Goal: Check status: Check status

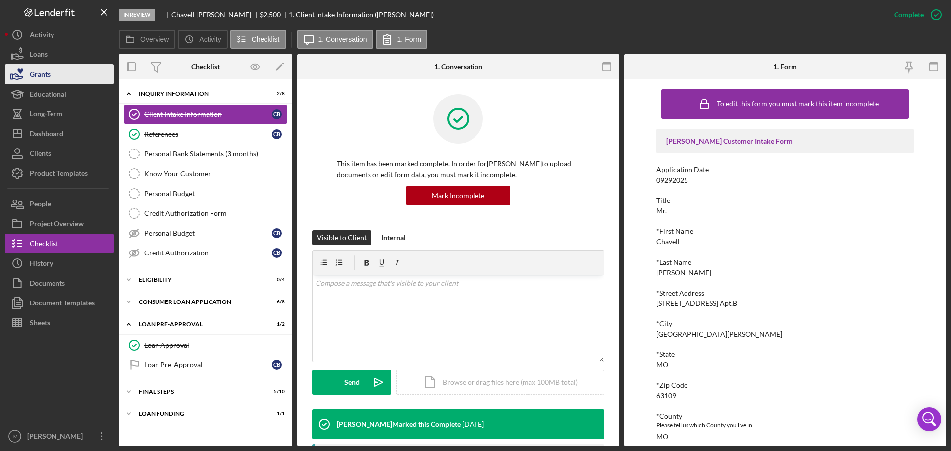
scroll to position [149, 0]
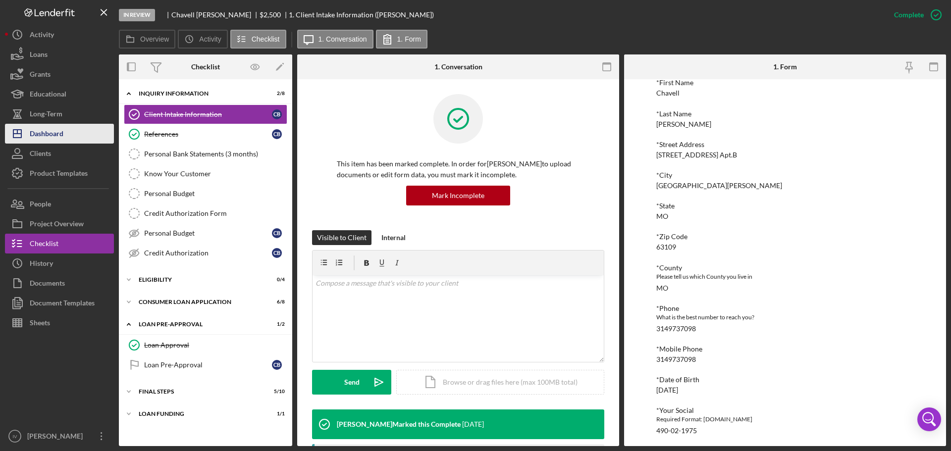
drag, startPoint x: 38, startPoint y: 131, endPoint x: 41, endPoint y: 125, distance: 6.6
click at [38, 131] on div "Dashboard" at bounding box center [47, 135] width 34 height 22
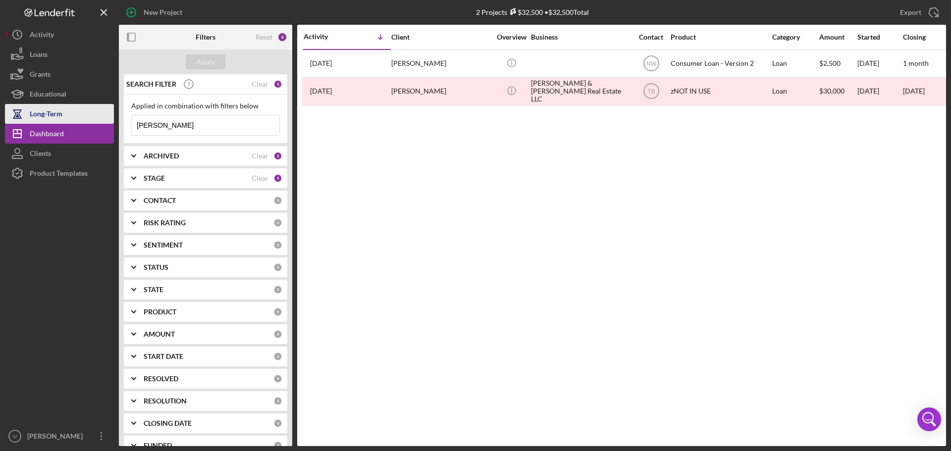
drag, startPoint x: 184, startPoint y: 125, endPoint x: 100, endPoint y: 120, distance: 83.8
click at [100, 120] on div "New Project 2 Projects $32,500 • $32,500 Total [PERSON_NAME] Export Icon/Export…" at bounding box center [475, 223] width 941 height 446
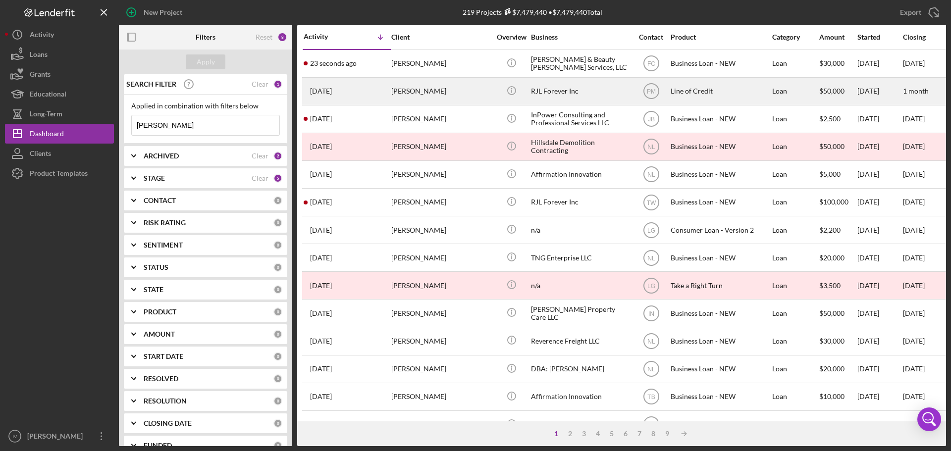
type input "[PERSON_NAME]"
click at [452, 86] on div "[PERSON_NAME]" at bounding box center [440, 91] width 99 height 26
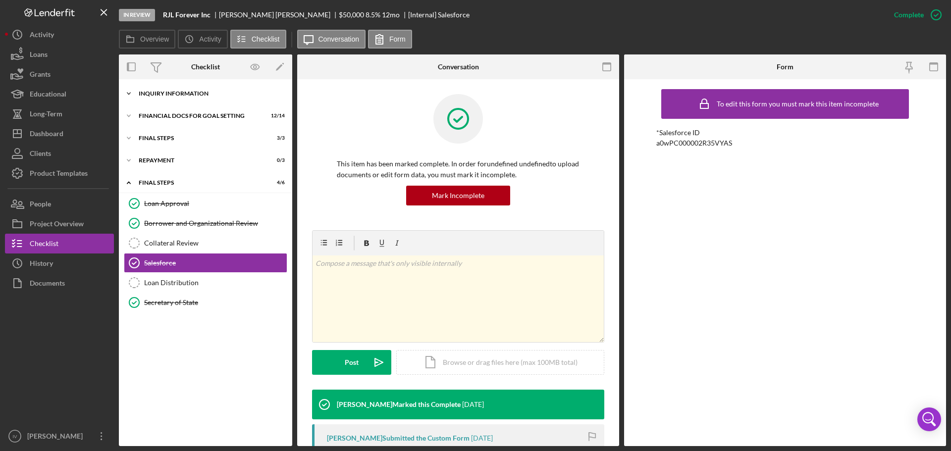
click at [168, 94] on div "INQUIRY INFORMATION" at bounding box center [209, 94] width 141 height 6
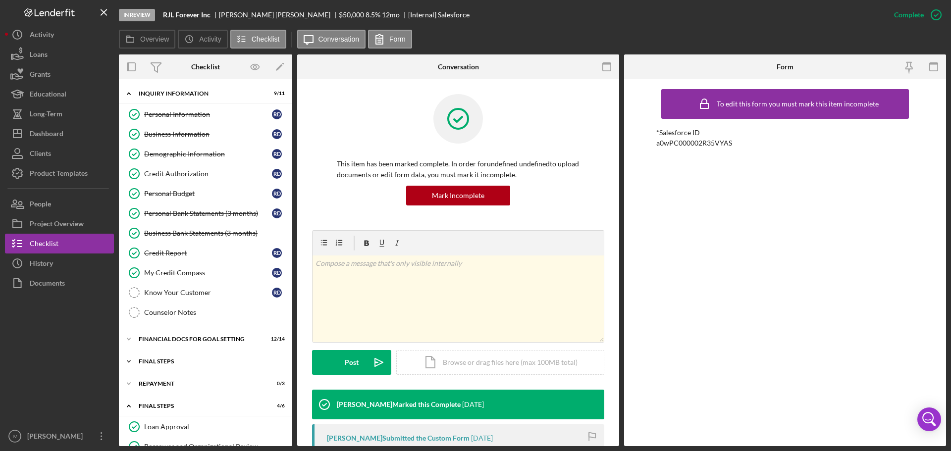
click at [163, 364] on div "FINAL STEPS" at bounding box center [209, 362] width 141 height 6
click at [177, 338] on div "Financial Docs for Goal Setting" at bounding box center [209, 339] width 141 height 6
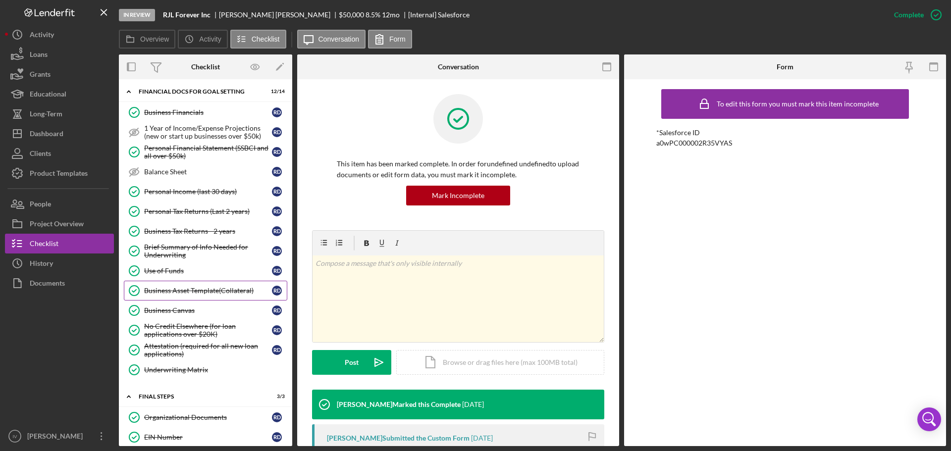
scroll to position [447, 0]
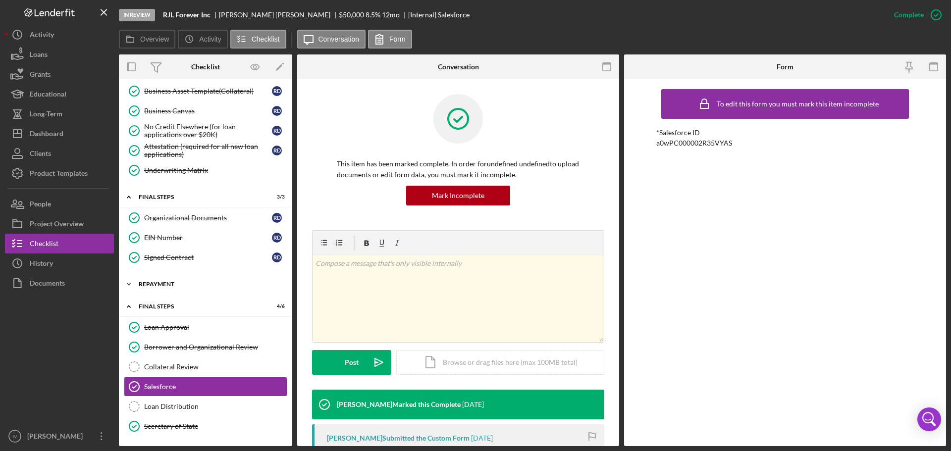
click at [164, 287] on div "Repayment" at bounding box center [209, 284] width 141 height 6
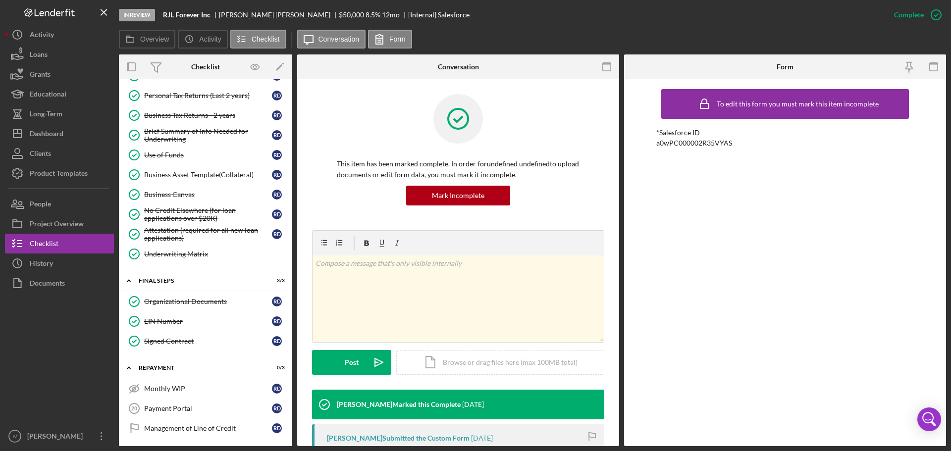
scroll to position [463, 0]
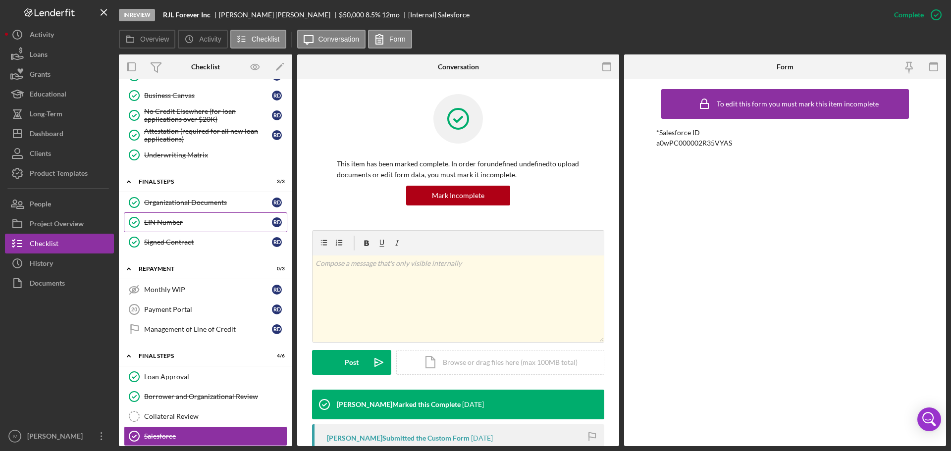
click at [165, 222] on div "EIN Number" at bounding box center [208, 222] width 128 height 8
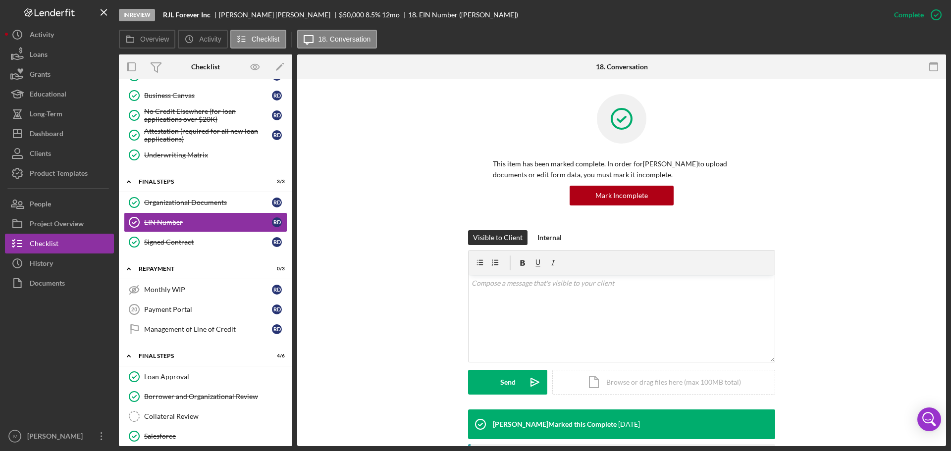
scroll to position [104, 0]
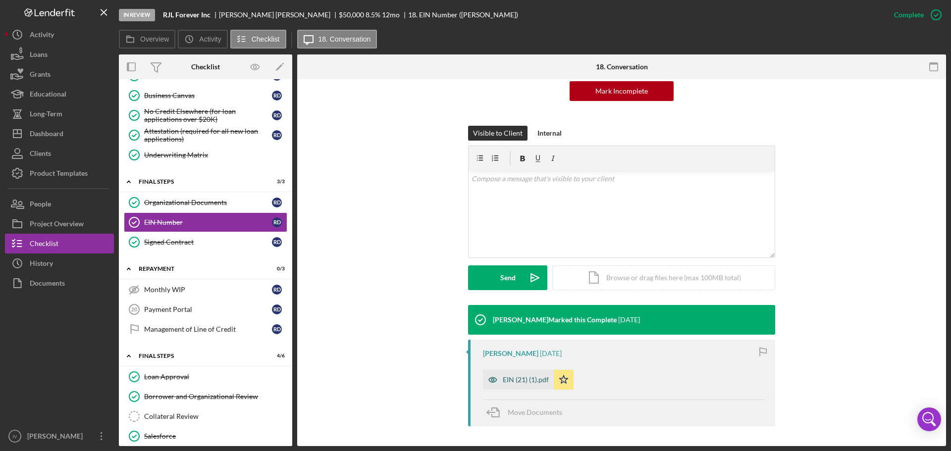
click at [534, 377] on div "EIN (21) (1).pdf" at bounding box center [526, 380] width 46 height 8
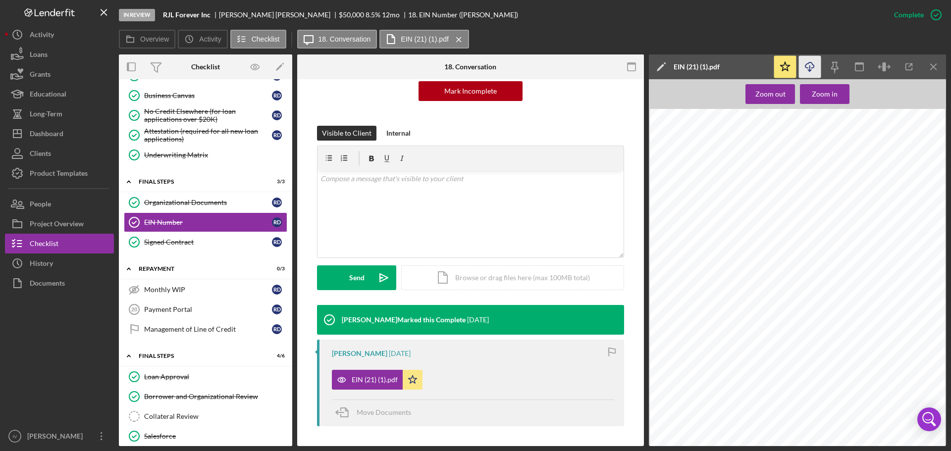
click at [810, 64] on icon "Icon/Download" at bounding box center [810, 67] width 22 height 22
click at [821, 93] on div "Zoom in" at bounding box center [825, 94] width 26 height 20
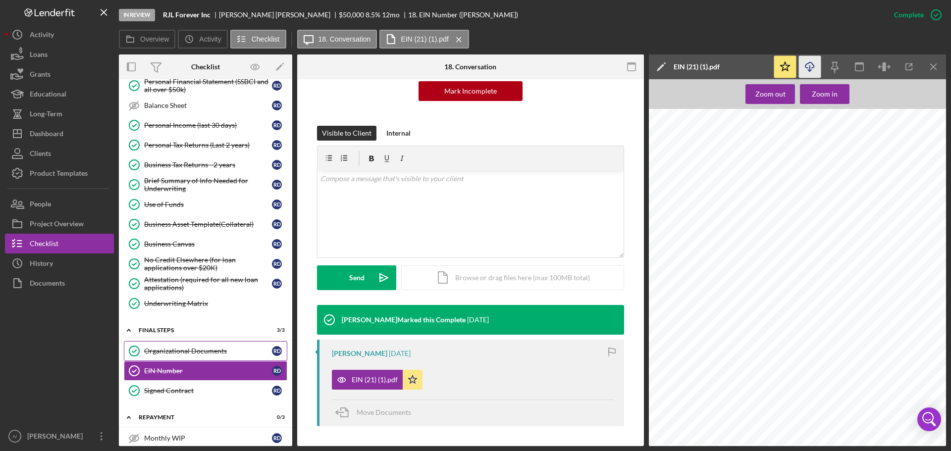
click at [180, 350] on div "Organizational Documents" at bounding box center [208, 351] width 128 height 8
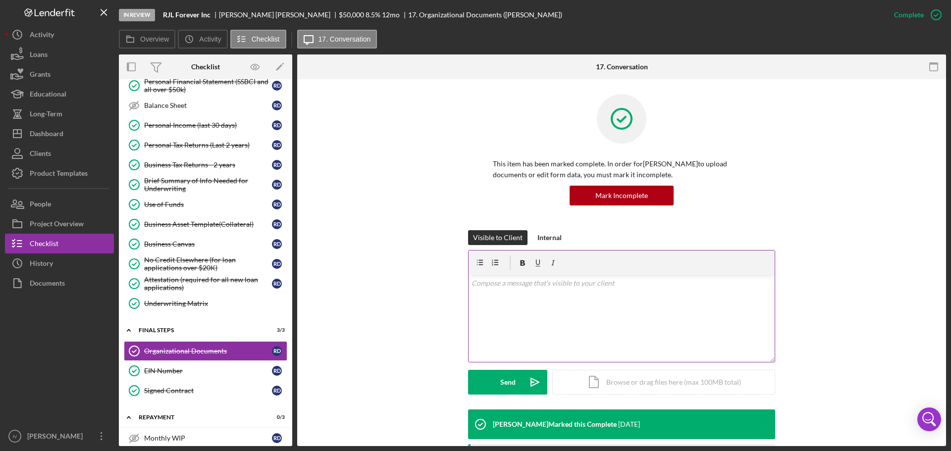
scroll to position [160, 0]
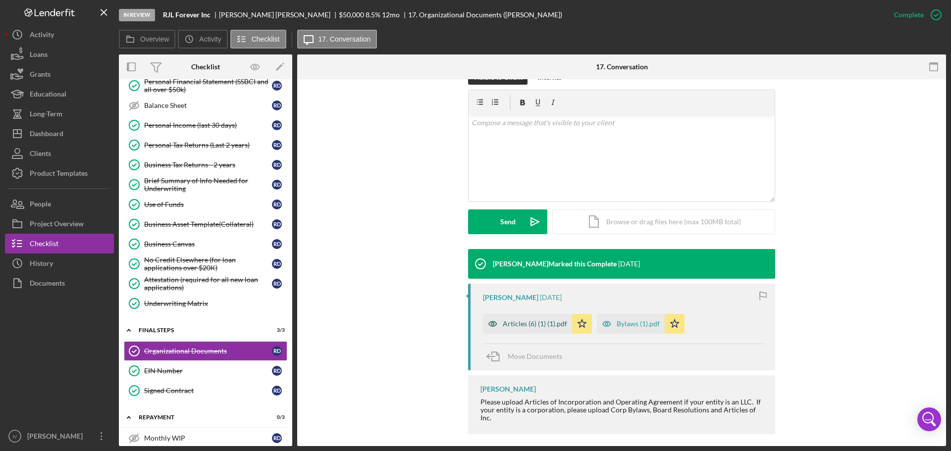
click at [540, 320] on div "Articles (6) (1) (1).pdf" at bounding box center [535, 324] width 64 height 8
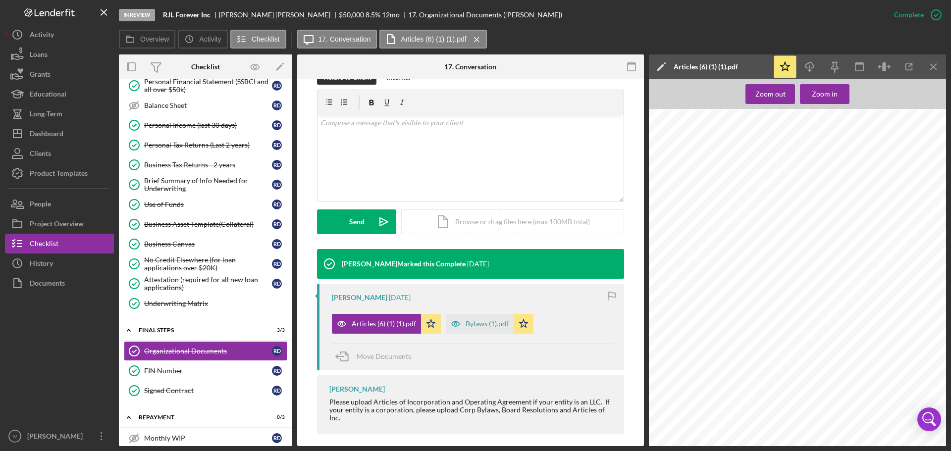
scroll to position [0, 0]
click at [475, 321] on div "Bylaws (1).pdf" at bounding box center [487, 324] width 43 height 8
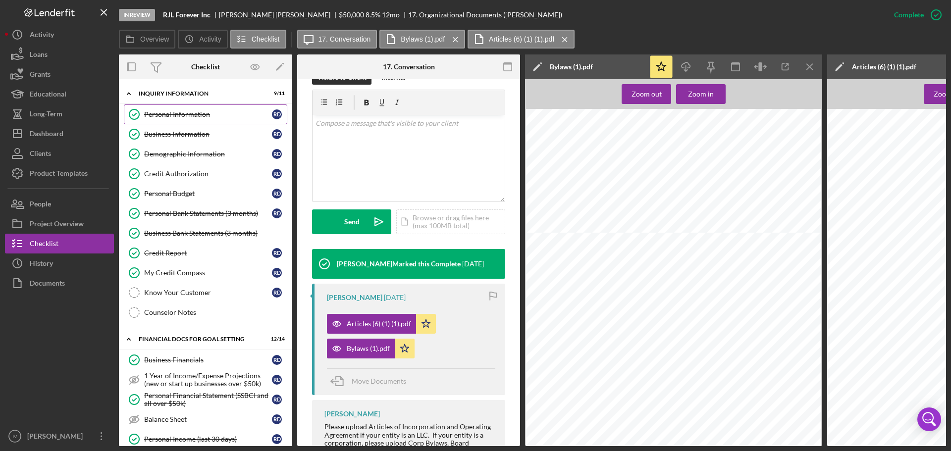
click at [177, 111] on div "Personal Information" at bounding box center [208, 114] width 128 height 8
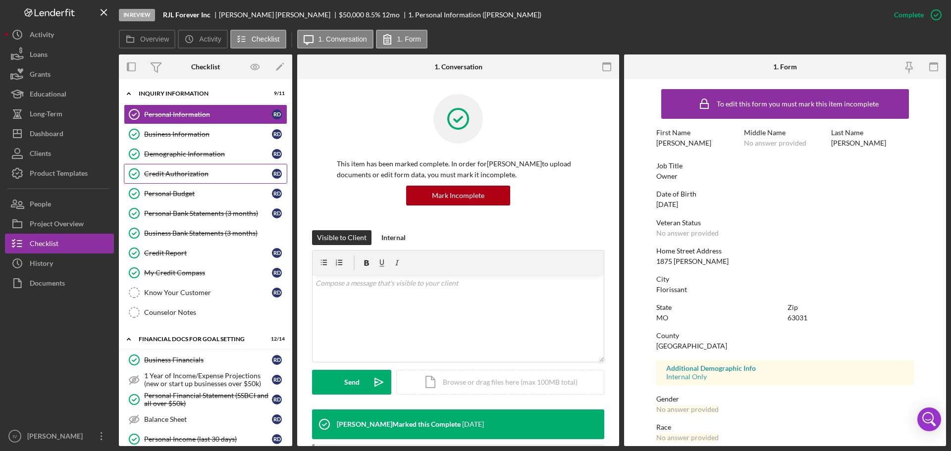
click at [175, 177] on div "Credit Authorization" at bounding box center [208, 174] width 128 height 8
